Goal: Transaction & Acquisition: Purchase product/service

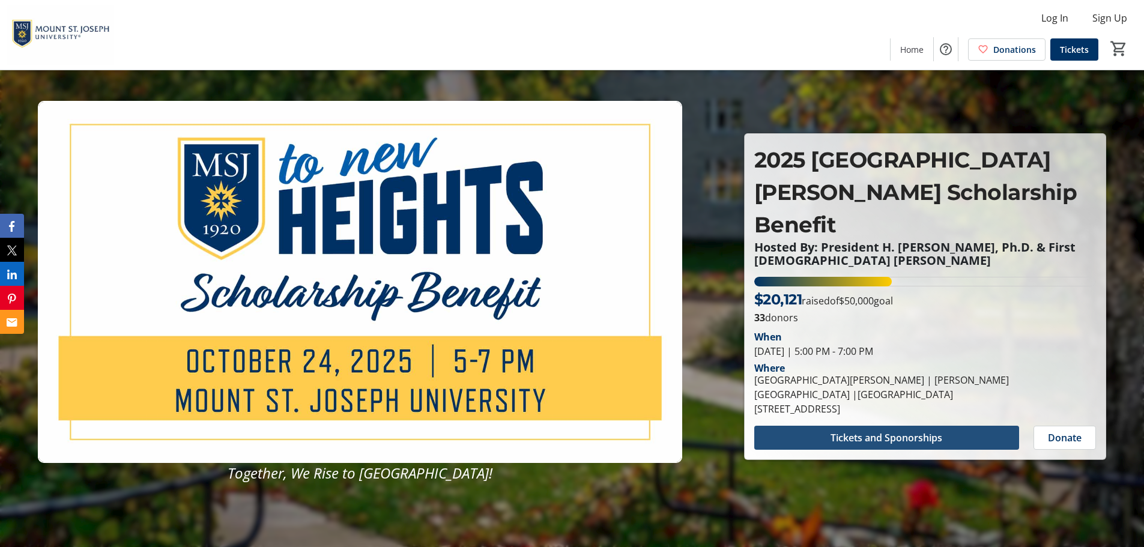
click at [895, 431] on span "Tickets and Sponorships" at bounding box center [887, 438] width 112 height 14
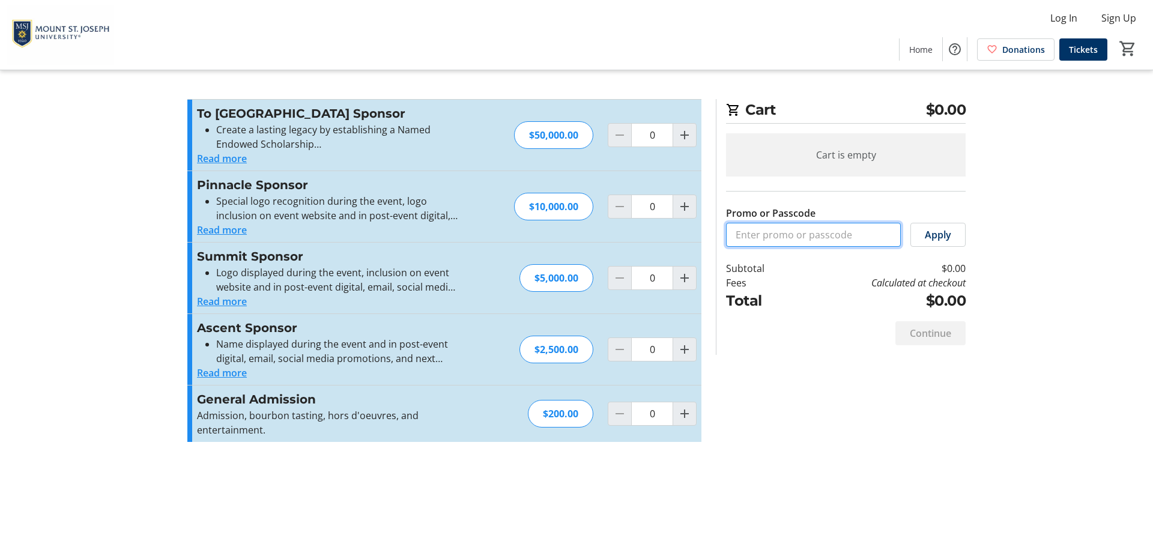
click at [770, 232] on input "Promo or Passcode" at bounding box center [813, 235] width 175 height 24
type input "GOLIONS"
click at [681, 413] on mat-icon "Increment by one" at bounding box center [684, 414] width 14 height 14
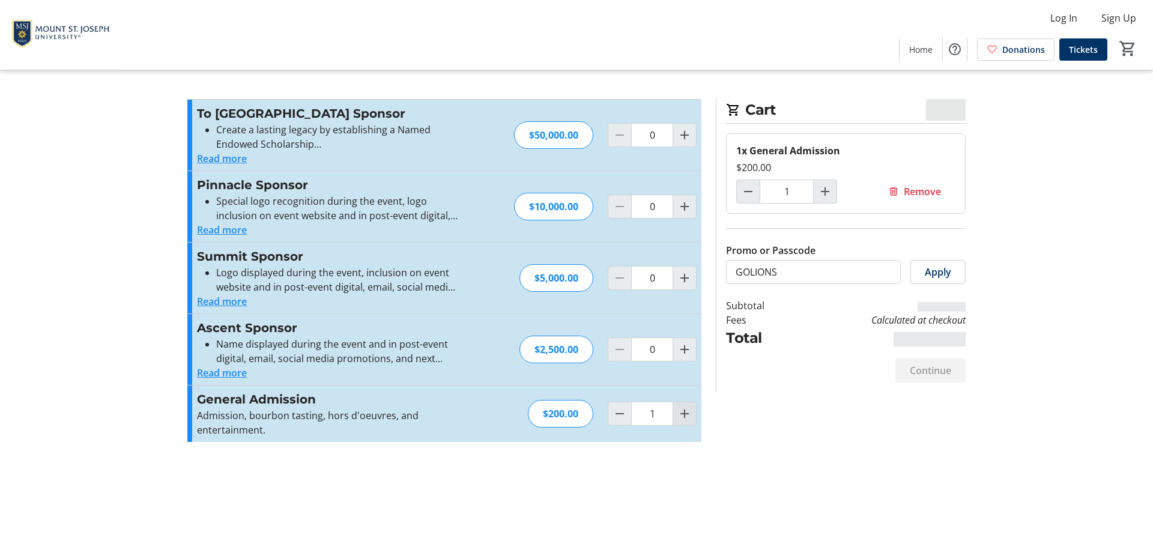
click at [683, 413] on mat-icon "Increment by one" at bounding box center [684, 414] width 14 height 14
type input "2"
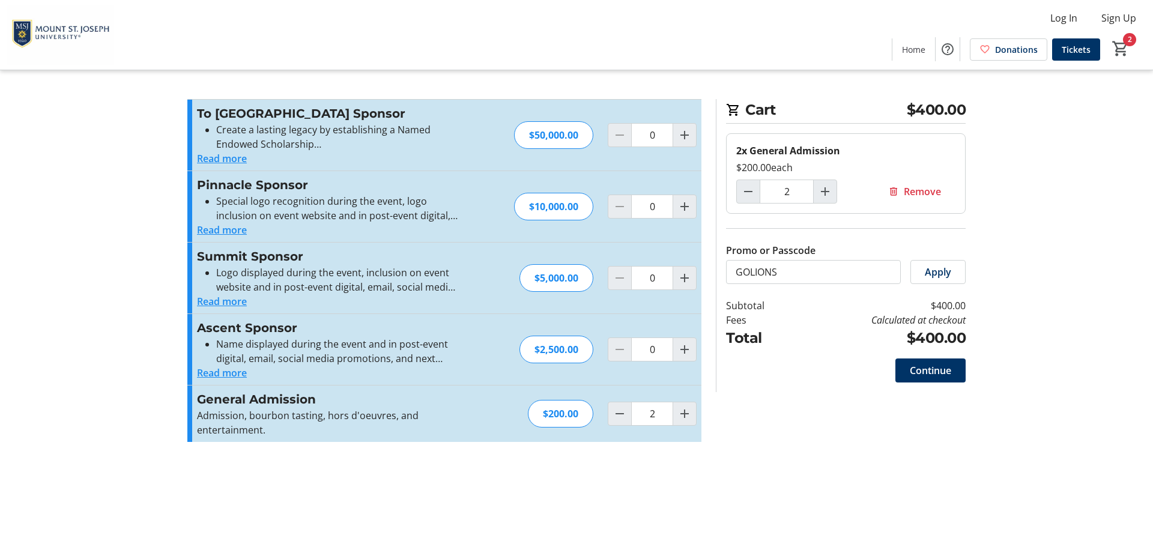
click at [787, 442] on div "Promo or Passcode Apply To New Heights Sponsor Create a lasting legacy by estab…" at bounding box center [576, 277] width 793 height 357
click at [941, 273] on span "Apply" at bounding box center [938, 272] width 26 height 14
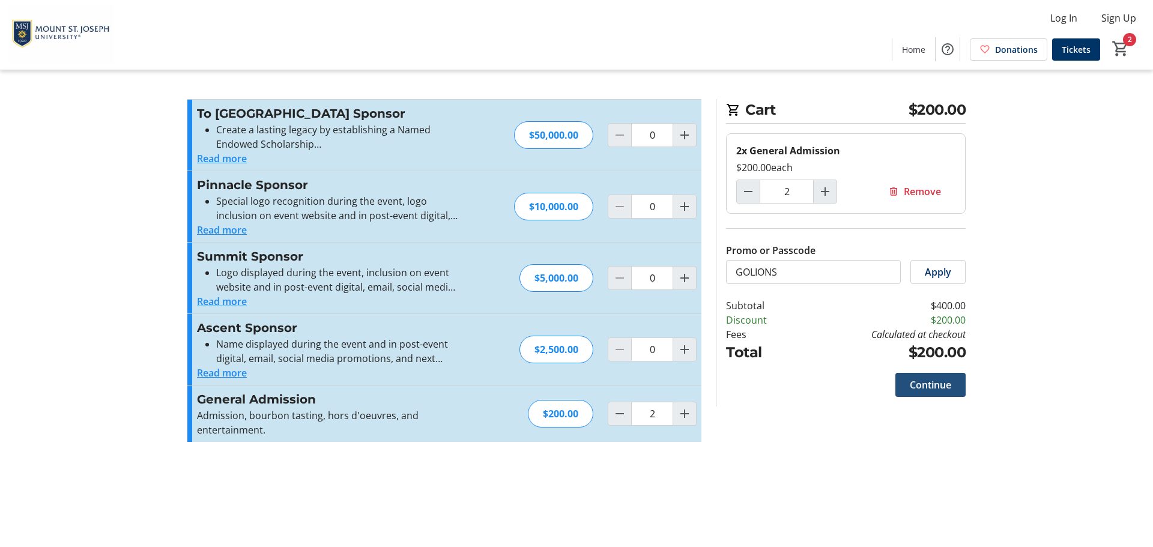
click at [931, 387] on span "Continue" at bounding box center [930, 385] width 41 height 14
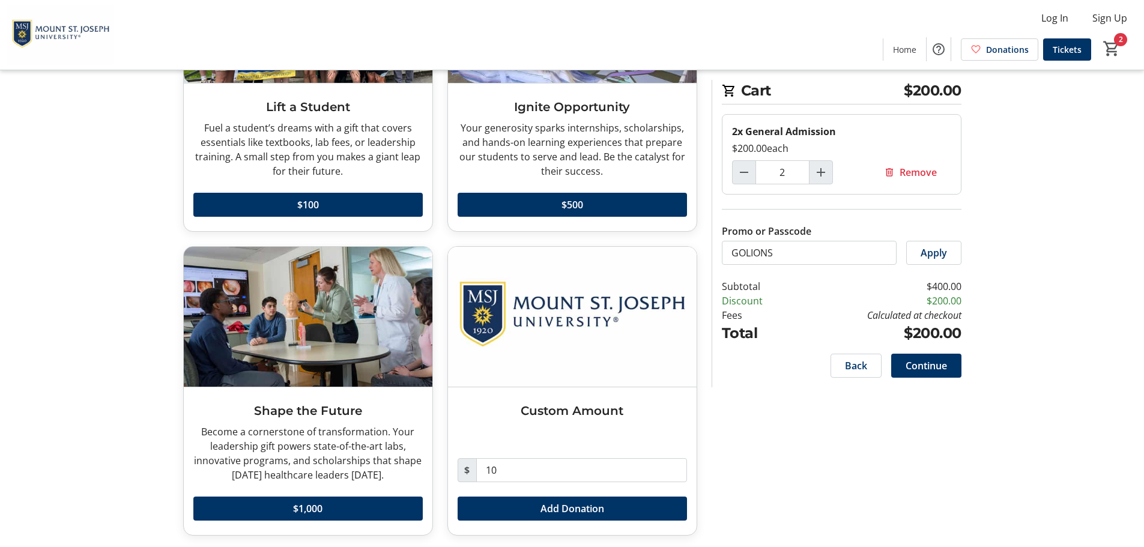
scroll to position [196, 0]
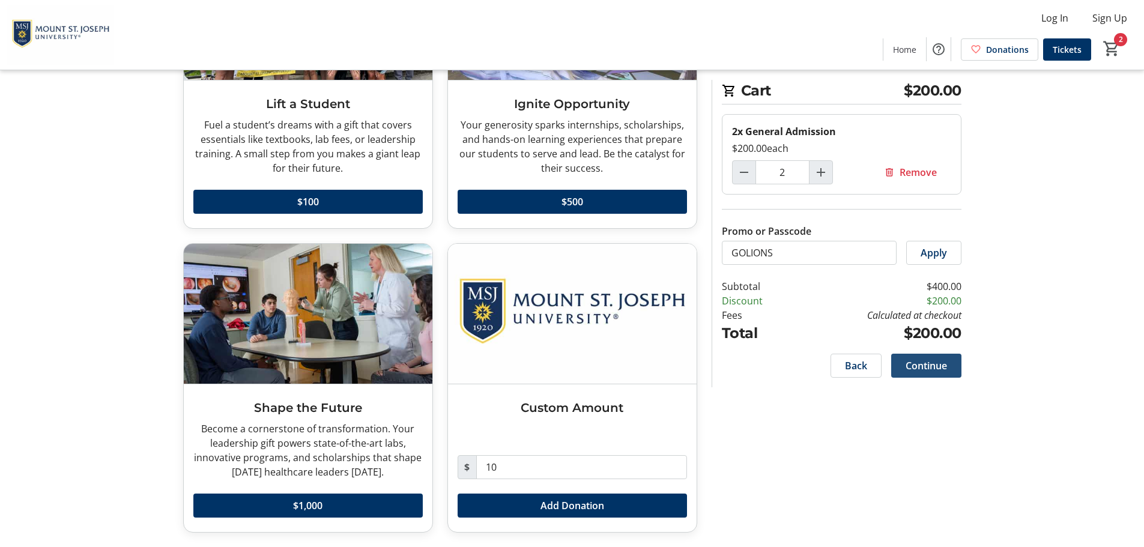
click at [926, 366] on span "Continue" at bounding box center [926, 366] width 41 height 14
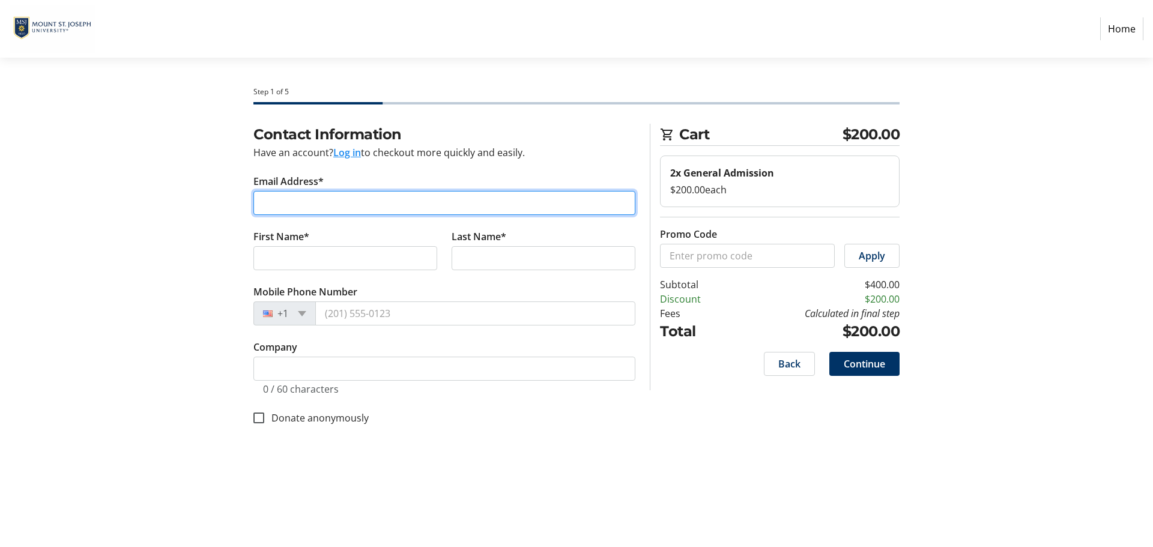
click at [306, 205] on input "Email Address*" at bounding box center [444, 203] width 382 height 24
type input "[PERSON_NAME][EMAIL_ADDRESS][PERSON_NAME][DOMAIN_NAME]"
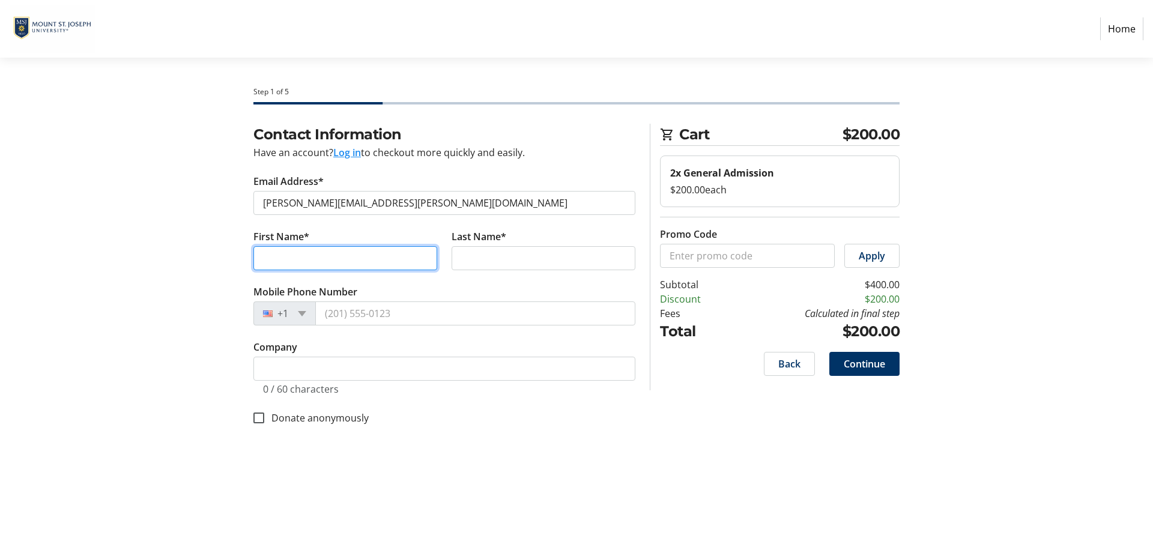
type input "[PERSON_NAME]"
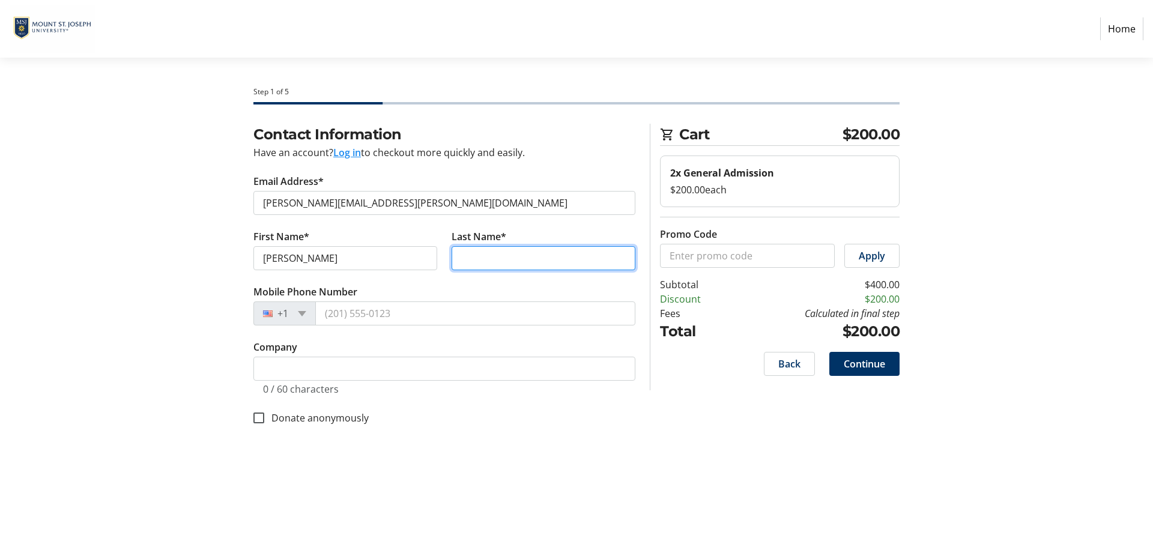
type input "[PERSON_NAME]"
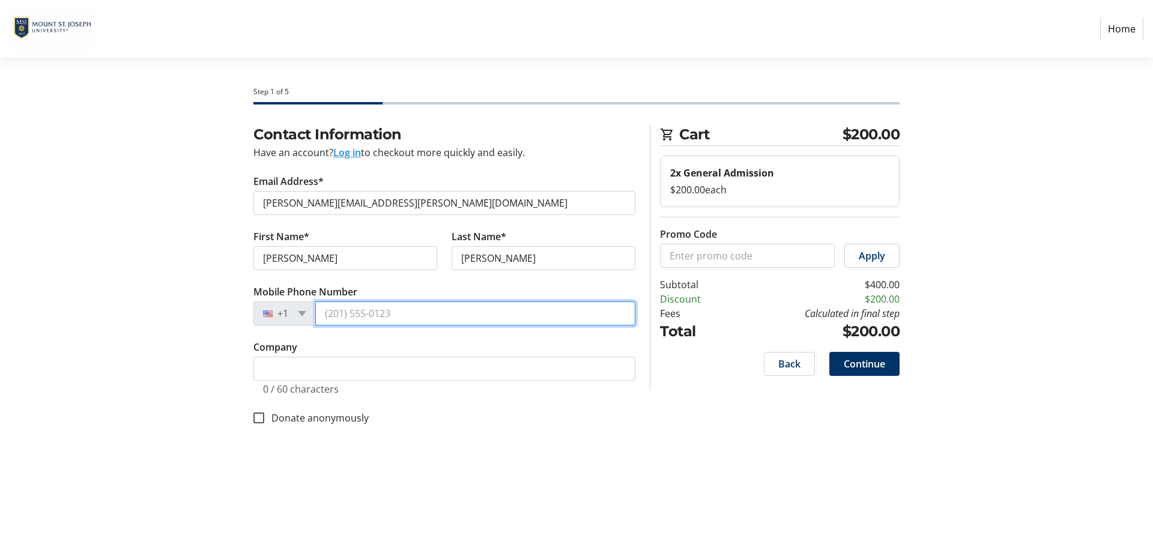
type input "[PHONE_NUMBER]"
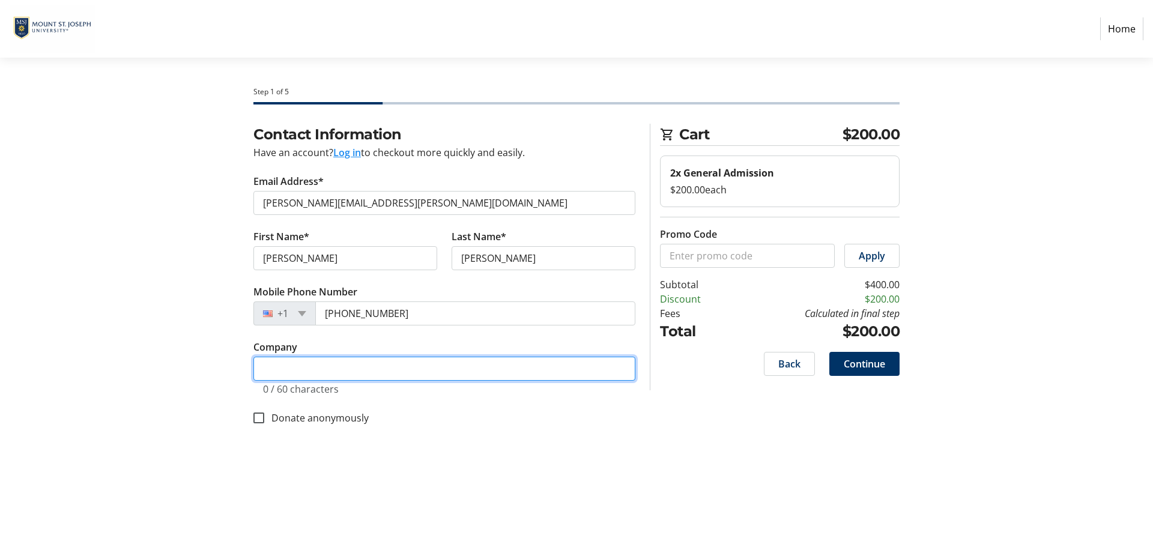
click at [315, 375] on input "Company" at bounding box center [444, 369] width 382 height 24
type input "m"
type input "MSJ"
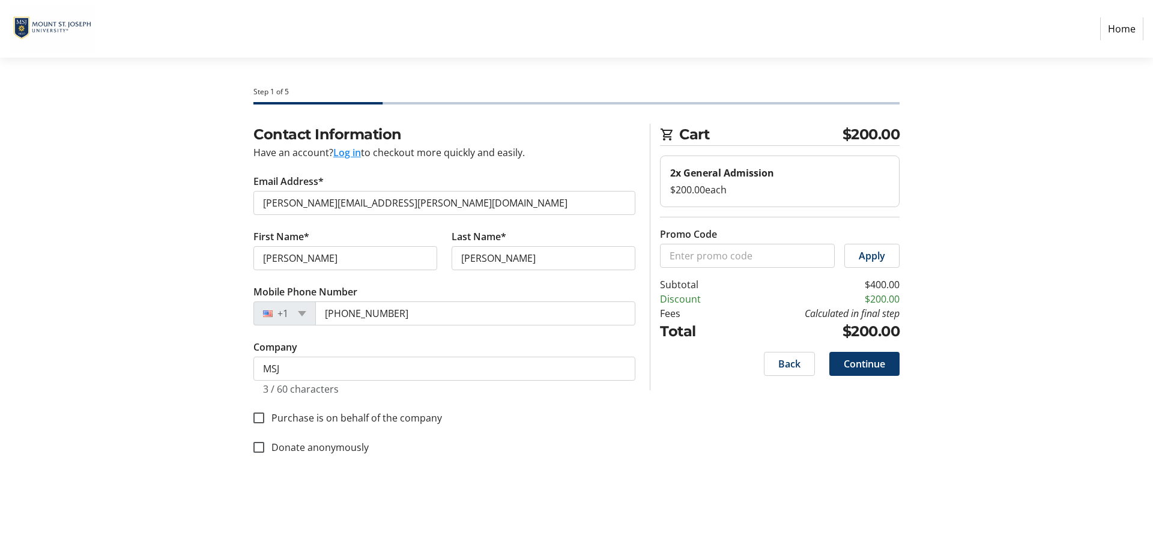
click at [863, 362] on span "Continue" at bounding box center [864, 364] width 41 height 14
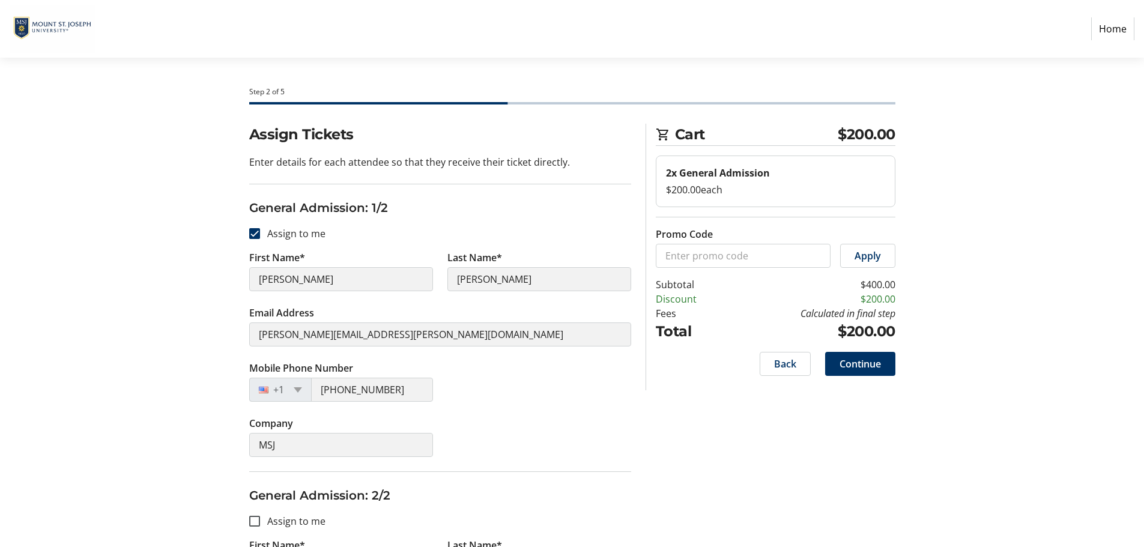
click at [243, 278] on tr-form-field "First Name* [PERSON_NAME]" at bounding box center [341, 277] width 198 height 55
click at [255, 233] on input "Assign to me" at bounding box center [254, 233] width 11 height 11
checkbox input "false"
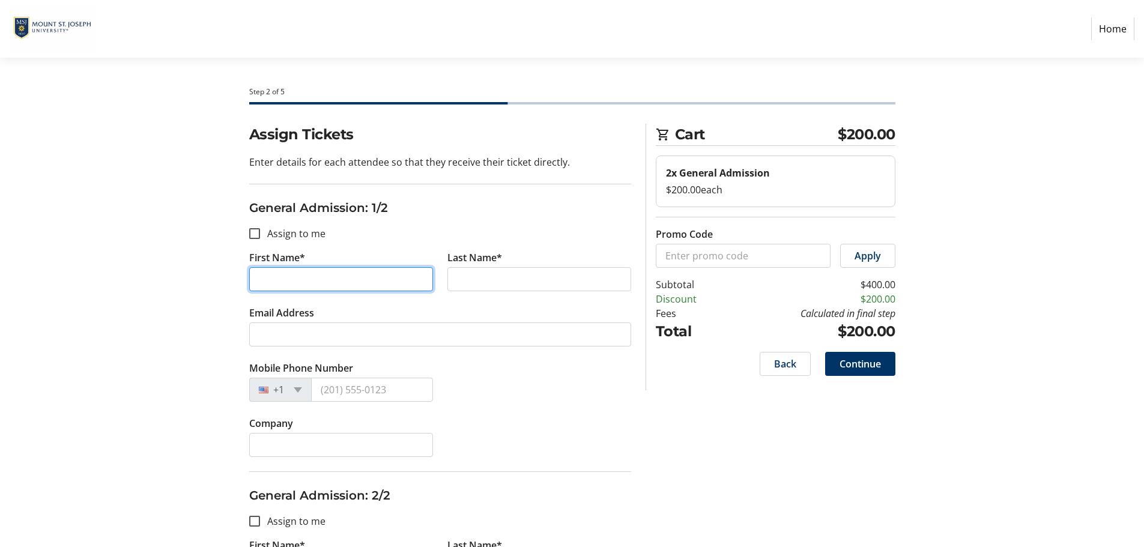
click at [282, 280] on input "First Name*" at bounding box center [341, 279] width 184 height 24
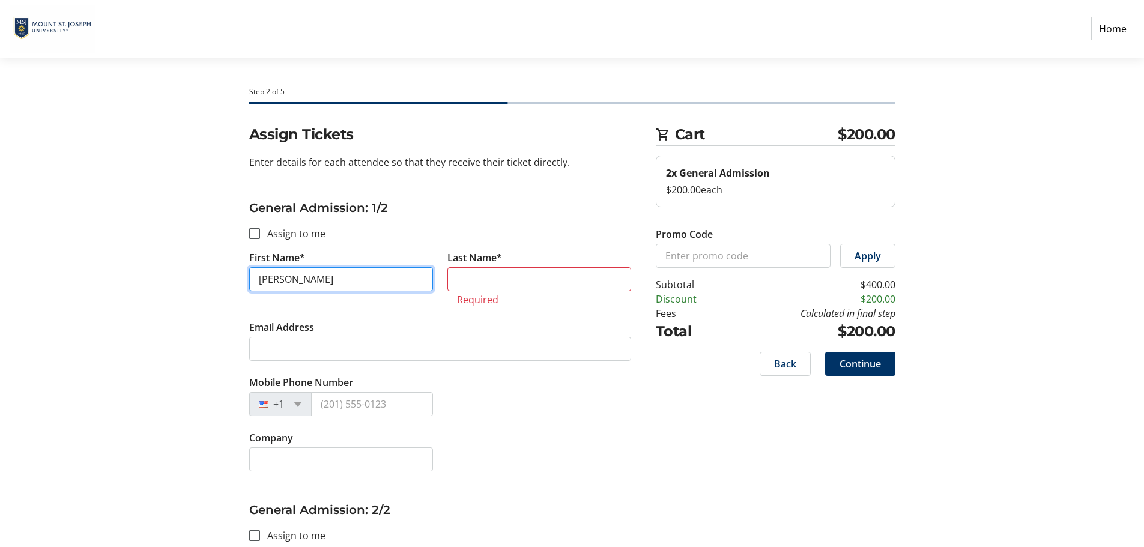
type input "[PERSON_NAME]"
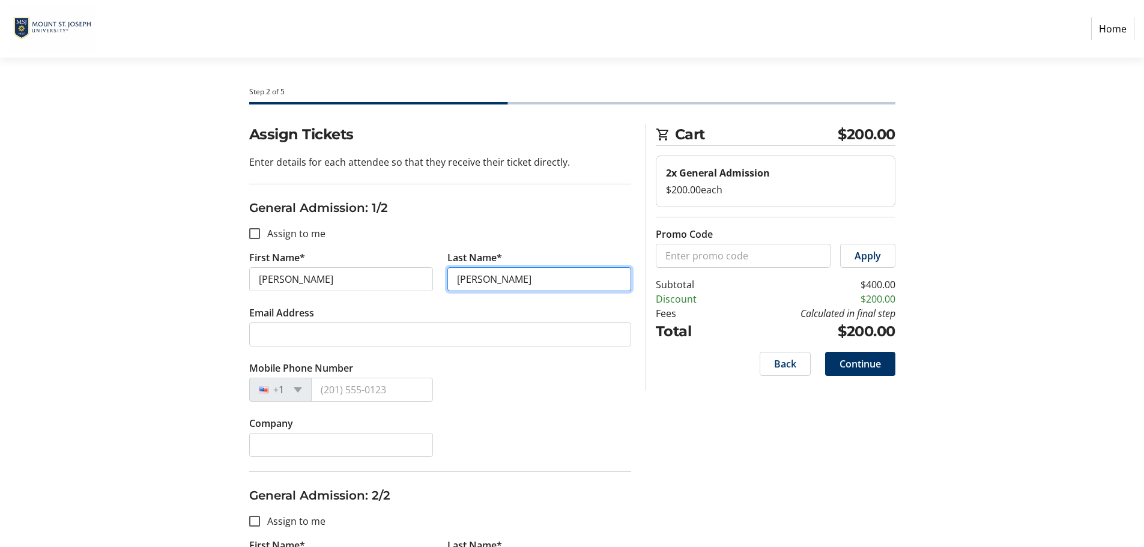
type input "[PERSON_NAME]"
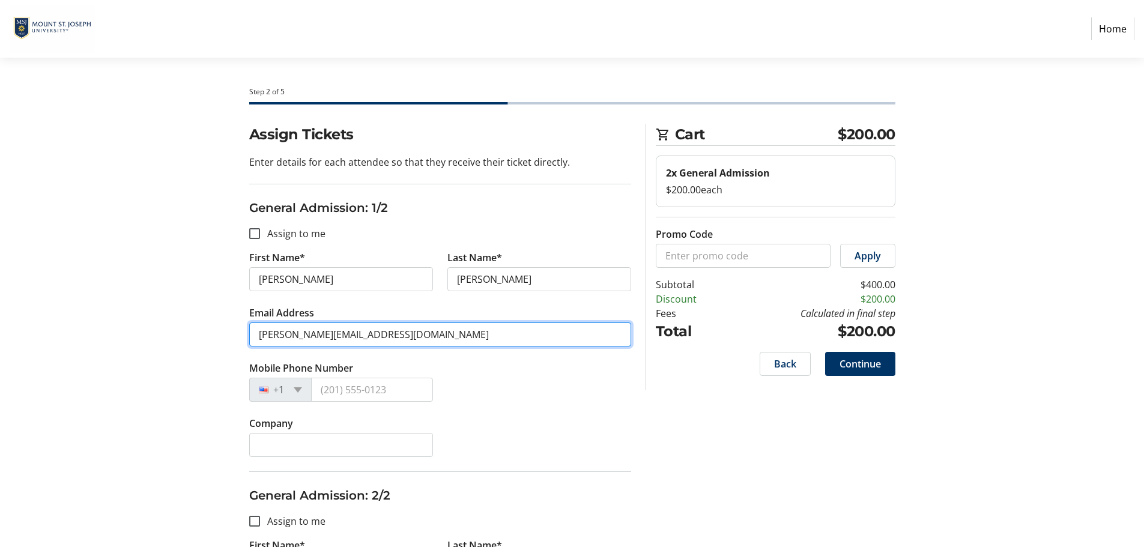
type input "[PERSON_NAME][EMAIL_ADDRESS][DOMAIN_NAME]"
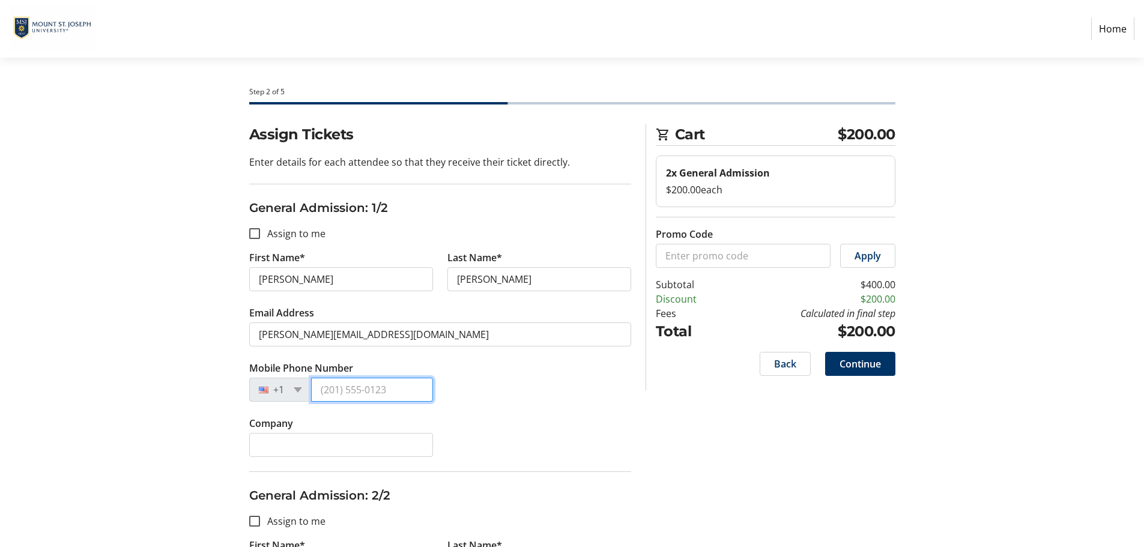
click at [408, 389] on input "Mobile Phone Number" at bounding box center [372, 390] width 122 height 24
type input "[PHONE_NUMBER]"
click at [268, 449] on input "Company" at bounding box center [341, 445] width 184 height 24
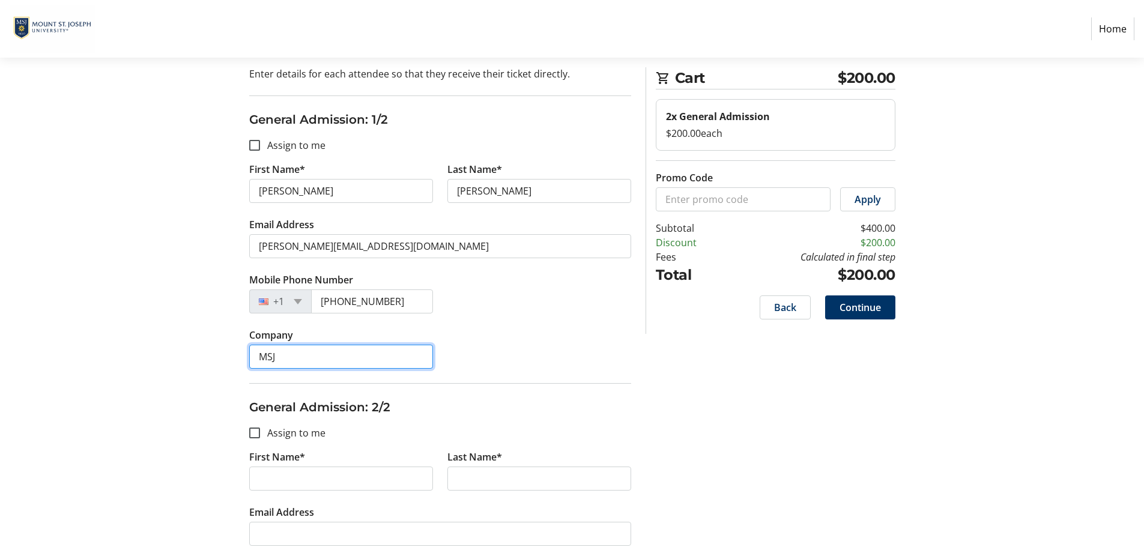
scroll to position [180, 0]
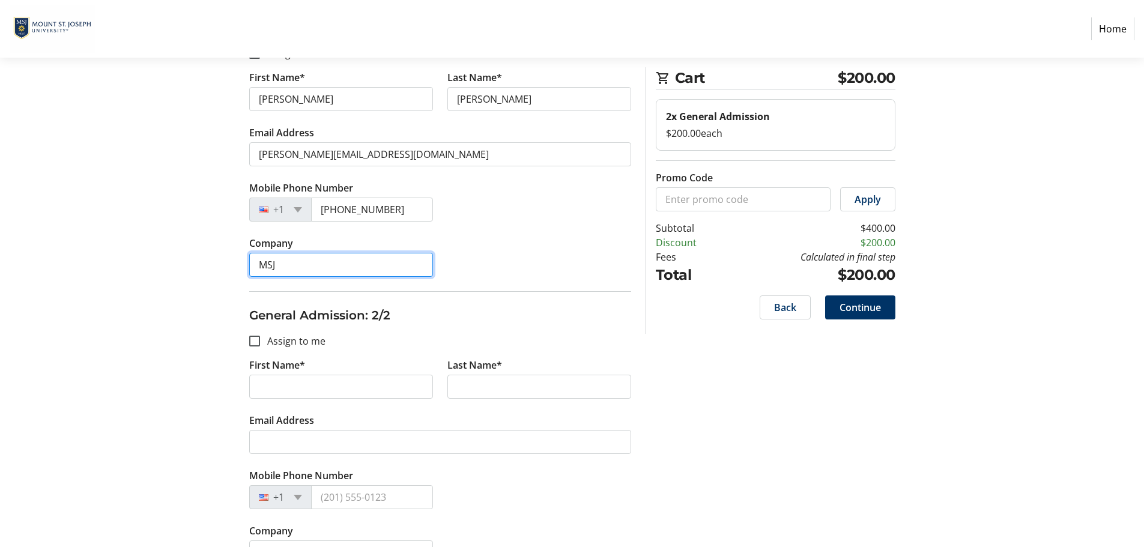
type input "MSJ"
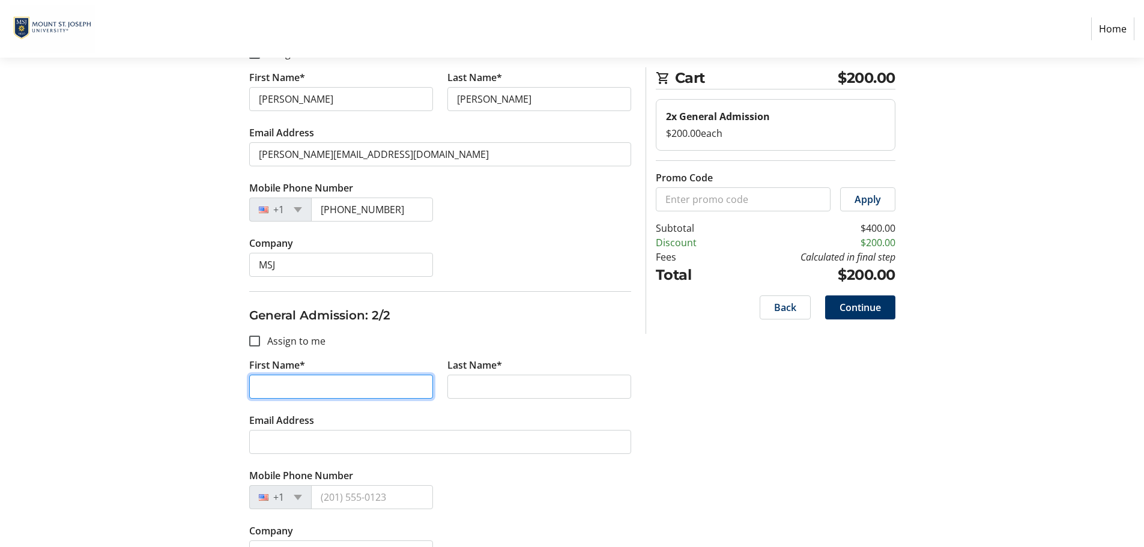
click at [279, 387] on input "First Name*" at bounding box center [341, 387] width 184 height 24
type input "Mara"
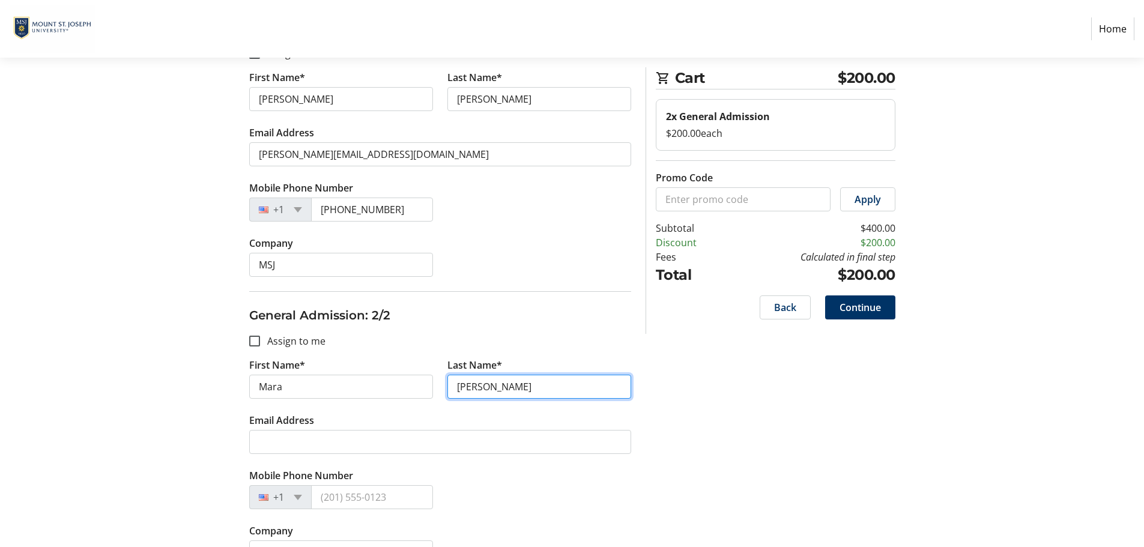
type input "[PERSON_NAME]"
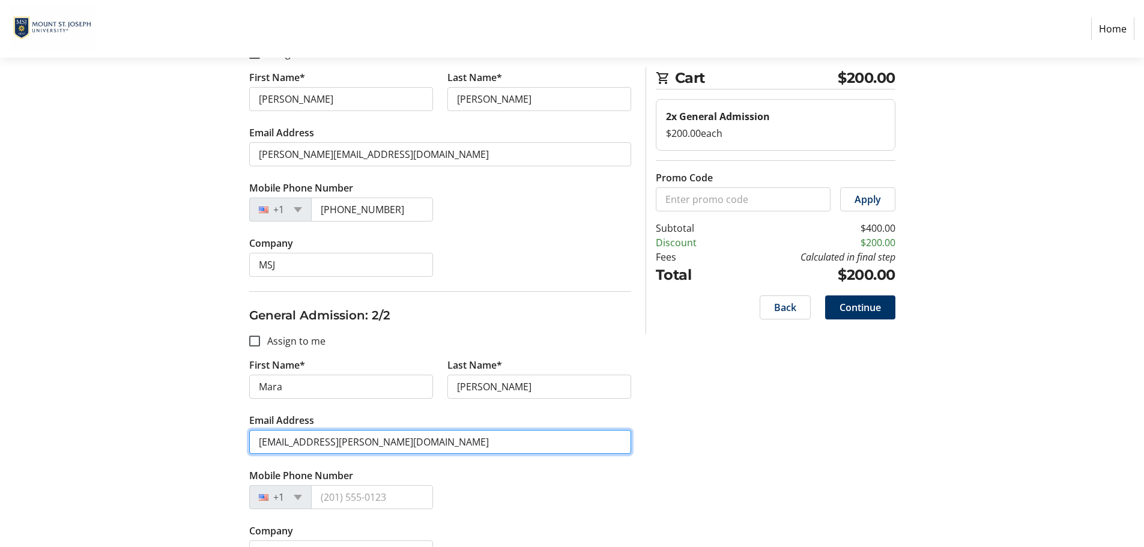
type input "[EMAIL_ADDRESS][PERSON_NAME][DOMAIN_NAME]"
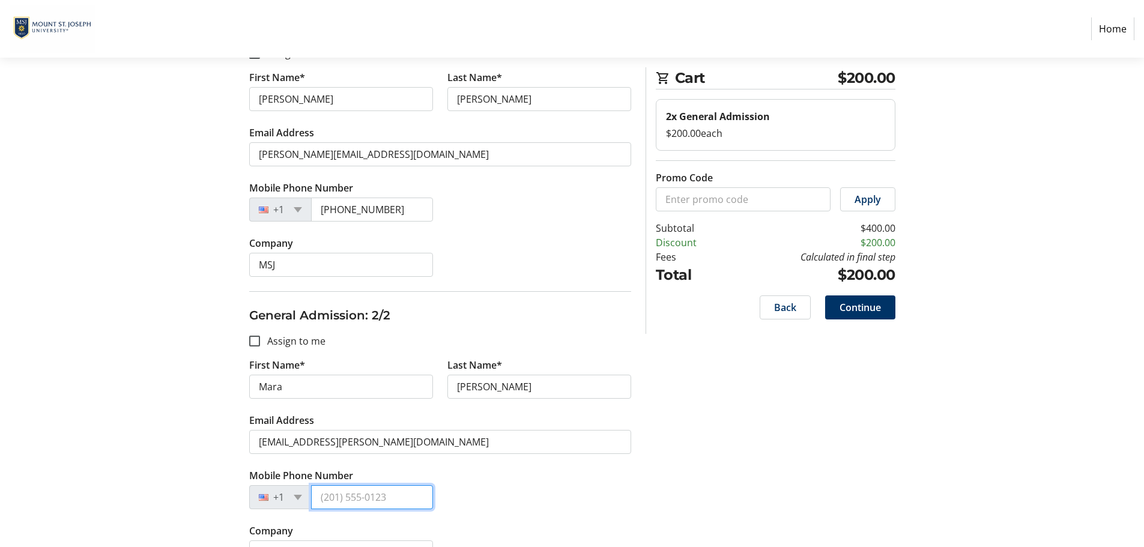
drag, startPoint x: 349, startPoint y: 504, endPoint x: 350, endPoint y: 497, distance: 6.6
click at [349, 502] on input "Mobile Phone Number" at bounding box center [372, 497] width 122 height 24
type input "[PHONE_NUMBER]"
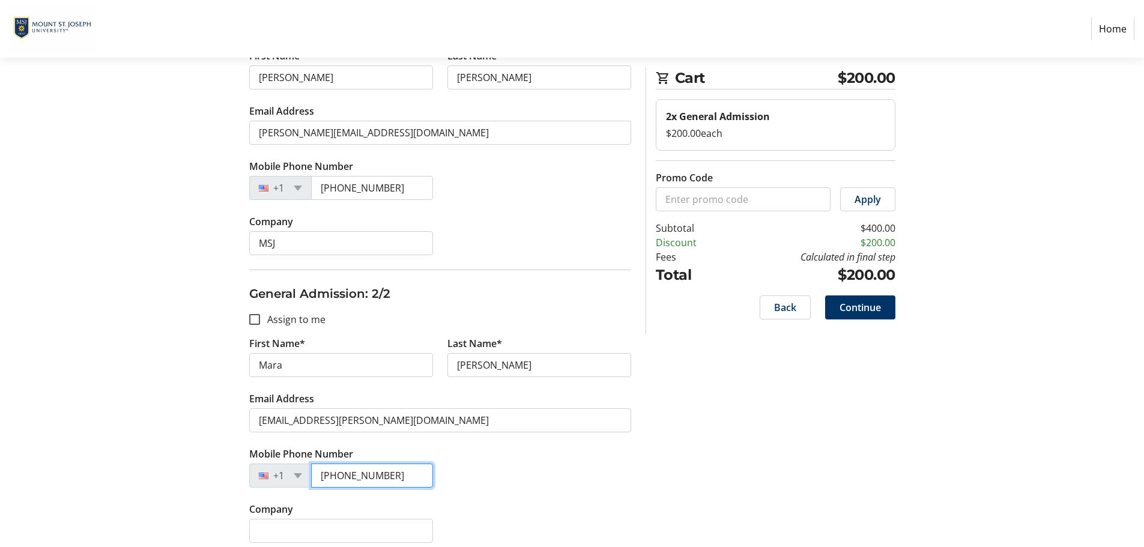
scroll to position [212, 0]
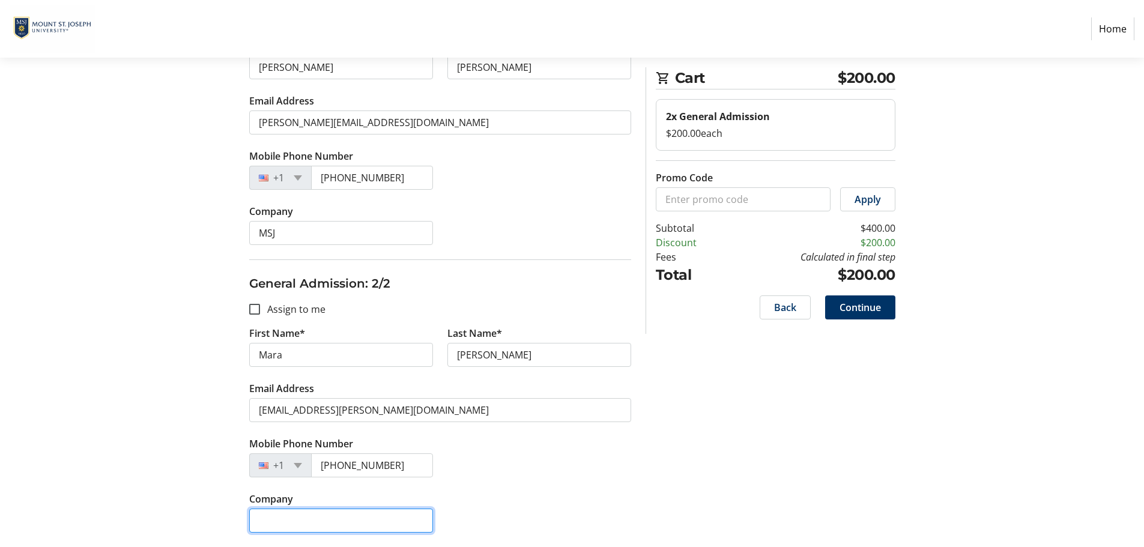
click at [270, 526] on input "Company" at bounding box center [341, 521] width 184 height 24
type input "MSJ"
click at [827, 442] on div "Assign Tickets Enter details for each attendee so that they receive their ticke…" at bounding box center [572, 229] width 793 height 635
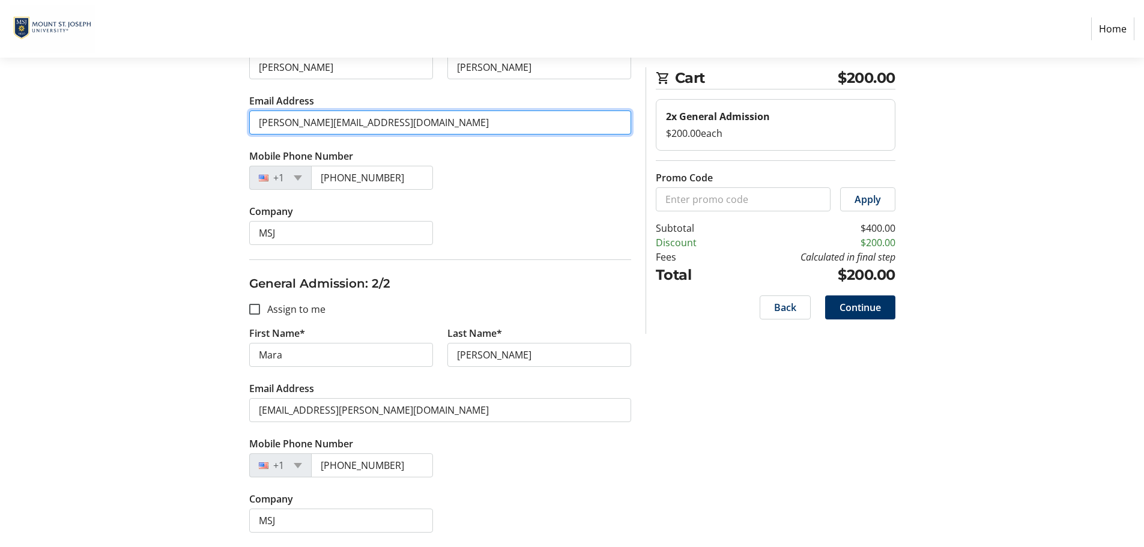
click at [292, 120] on input "[PERSON_NAME][EMAIL_ADDRESS][DOMAIN_NAME]" at bounding box center [440, 122] width 382 height 24
type input "[PERSON_NAME][EMAIL_ADDRESS][DOMAIN_NAME]"
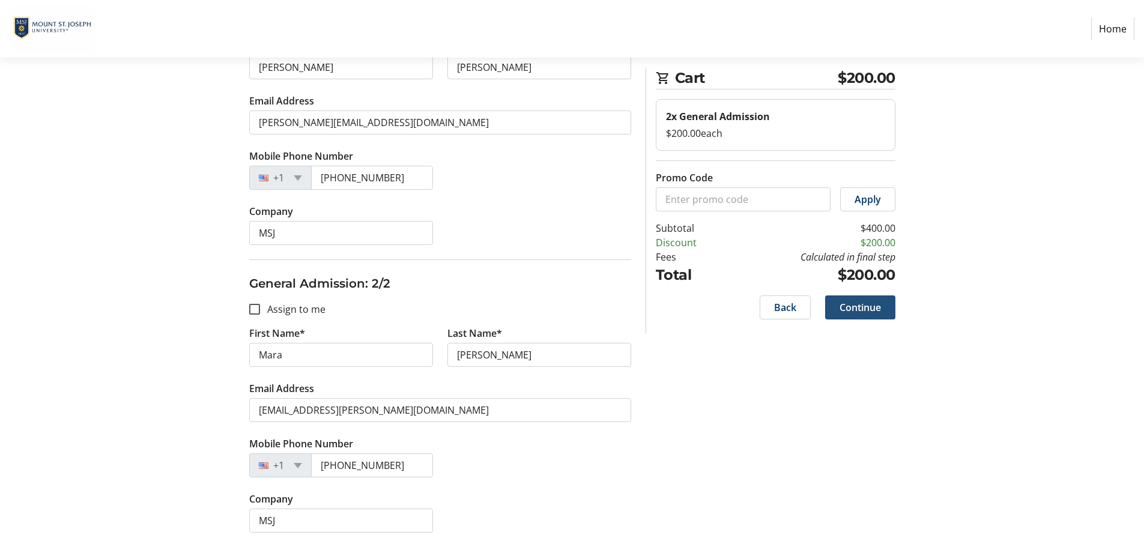
click at [862, 306] on span "Continue" at bounding box center [860, 307] width 41 height 14
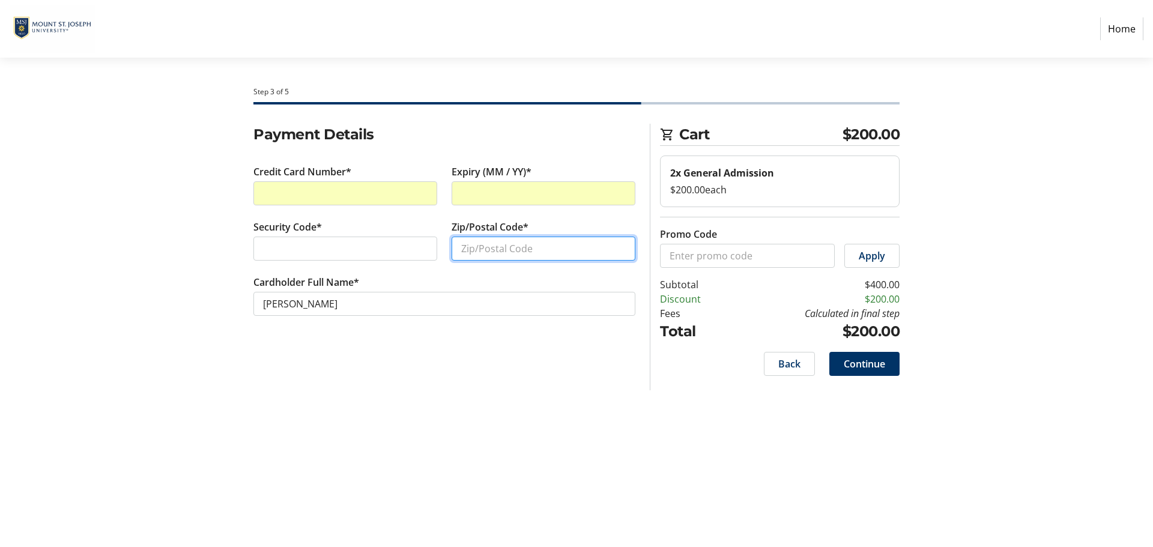
click at [481, 246] on input "Zip/Postal Code*" at bounding box center [544, 249] width 184 height 24
type input "41017"
click at [385, 416] on div "Step 3 of 5 Cart $200.00 2x General Admission $200.00 each Promo Code Apply Sub…" at bounding box center [576, 302] width 793 height 489
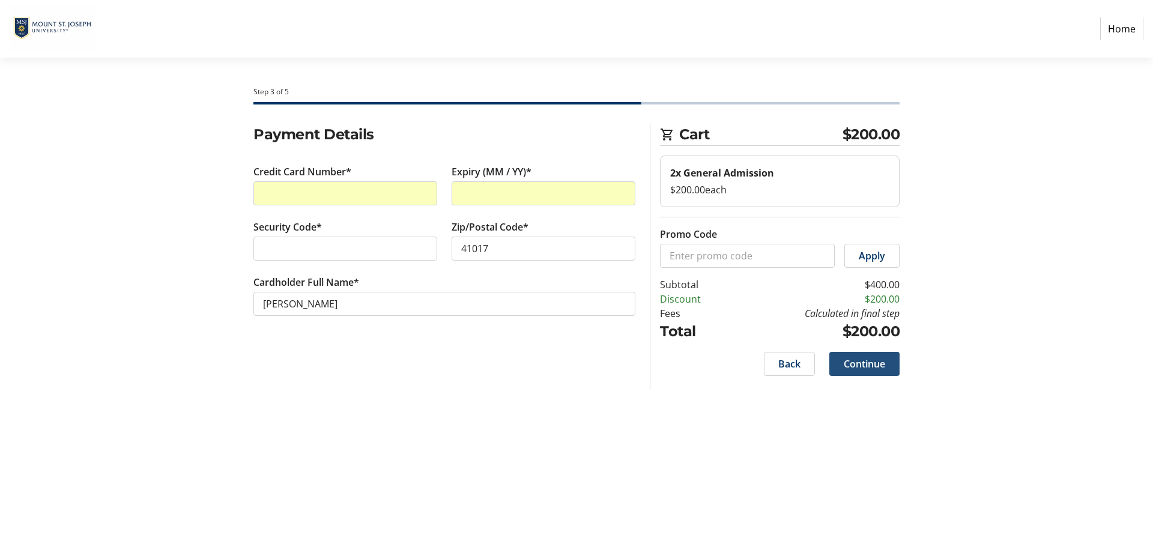
click at [865, 362] on span "Continue" at bounding box center [864, 364] width 41 height 14
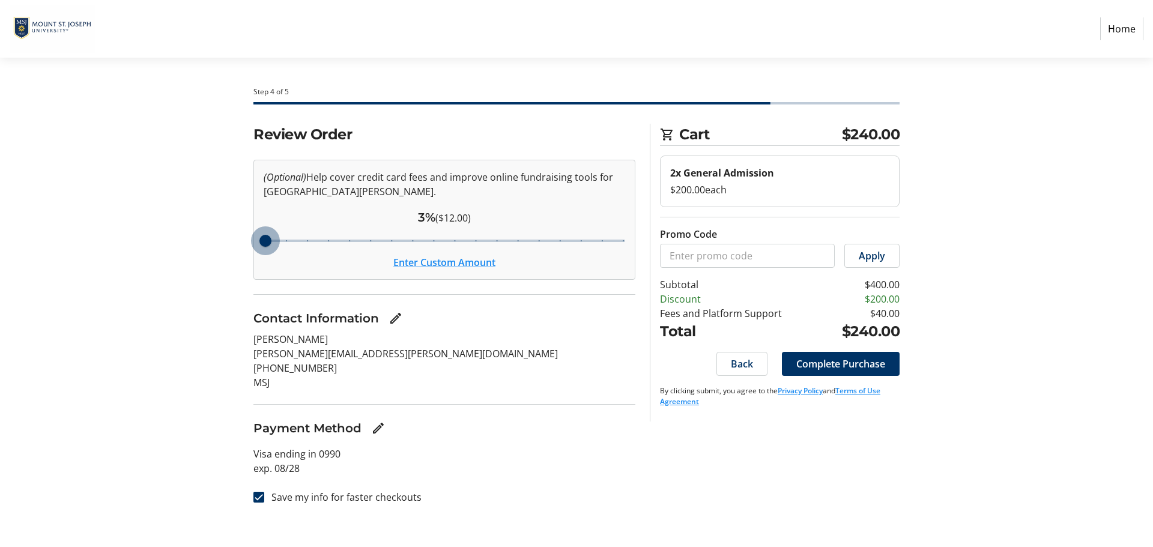
drag, startPoint x: 409, startPoint y: 239, endPoint x: 273, endPoint y: 243, distance: 136.4
type input "3"
click at [273, 243] on input "Cover fees percentage" at bounding box center [444, 241] width 387 height 26
click at [442, 262] on button "Enter Custom Amount" at bounding box center [444, 262] width 102 height 14
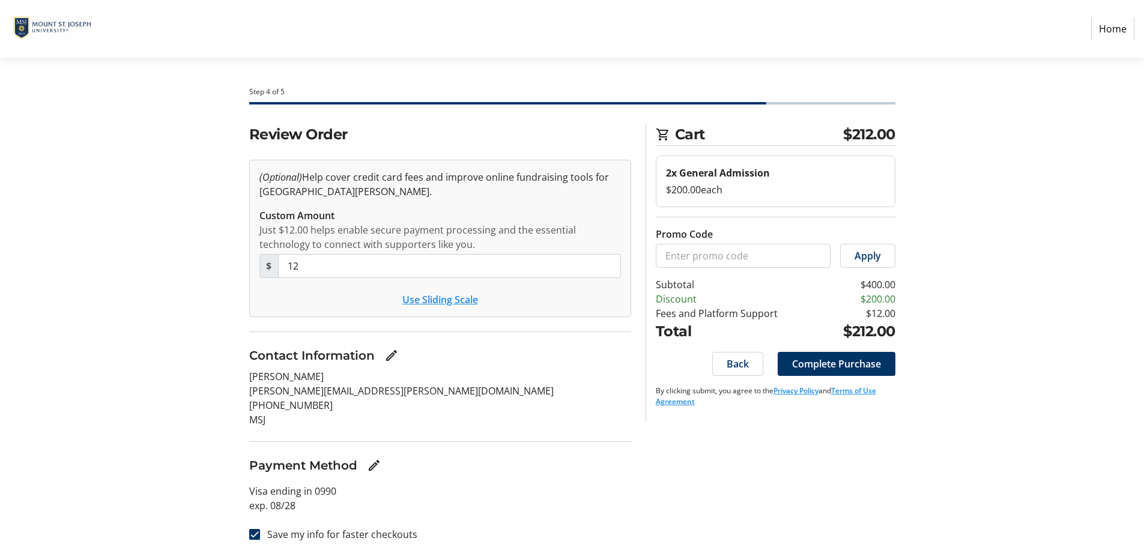
scroll to position [9, 0]
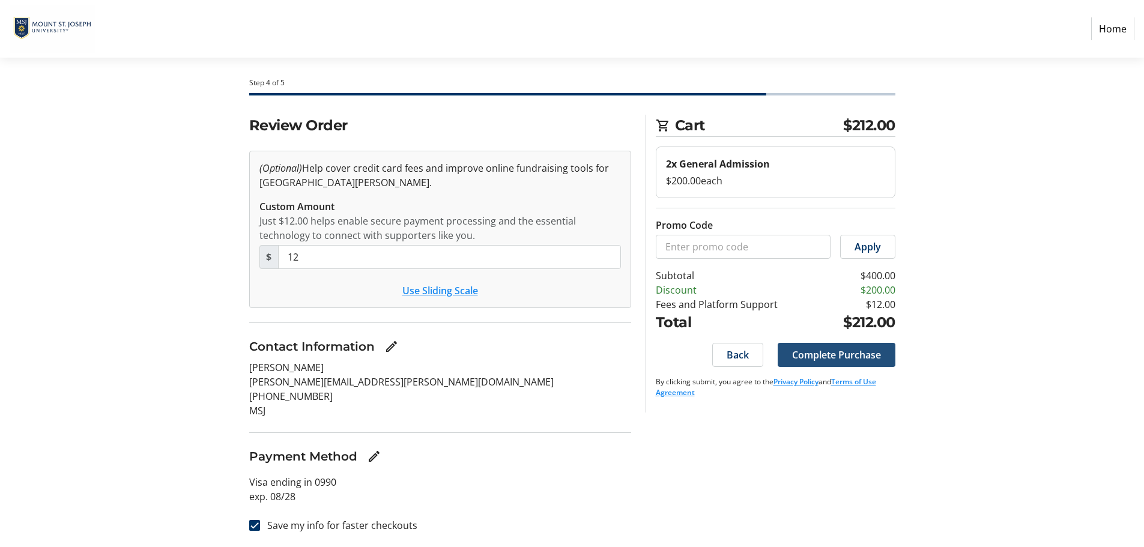
click at [820, 354] on span "Complete Purchase" at bounding box center [836, 355] width 89 height 14
